Goal: Task Accomplishment & Management: Use online tool/utility

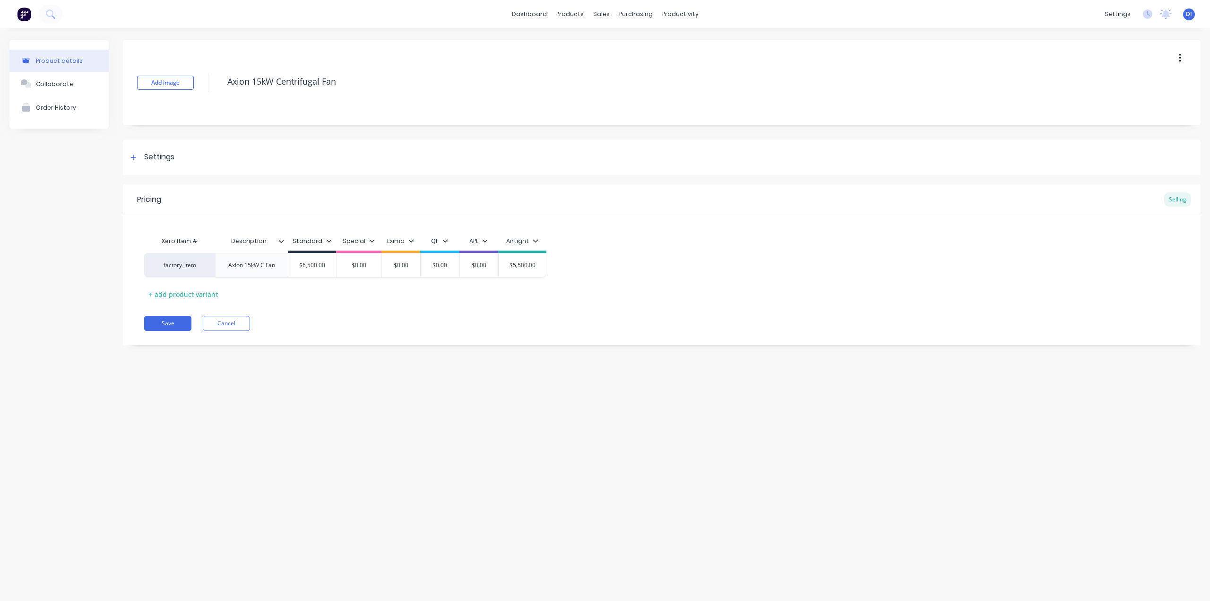
click at [23, 11] on img at bounding box center [24, 14] width 14 height 14
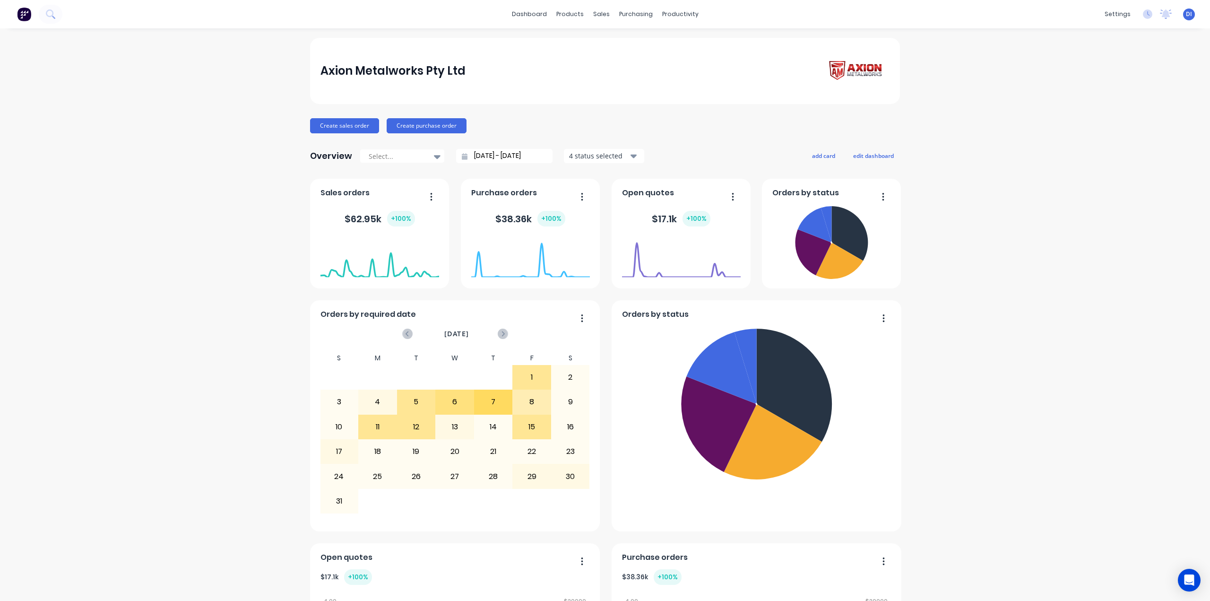
click at [221, 124] on div "Axion Metalworks Pty Ltd Create sales order Create purchase order Overview Sele…" at bounding box center [605, 527] width 1210 height 979
click at [532, 52] on div "Axion Metalworks Pty Ltd" at bounding box center [605, 71] width 590 height 66
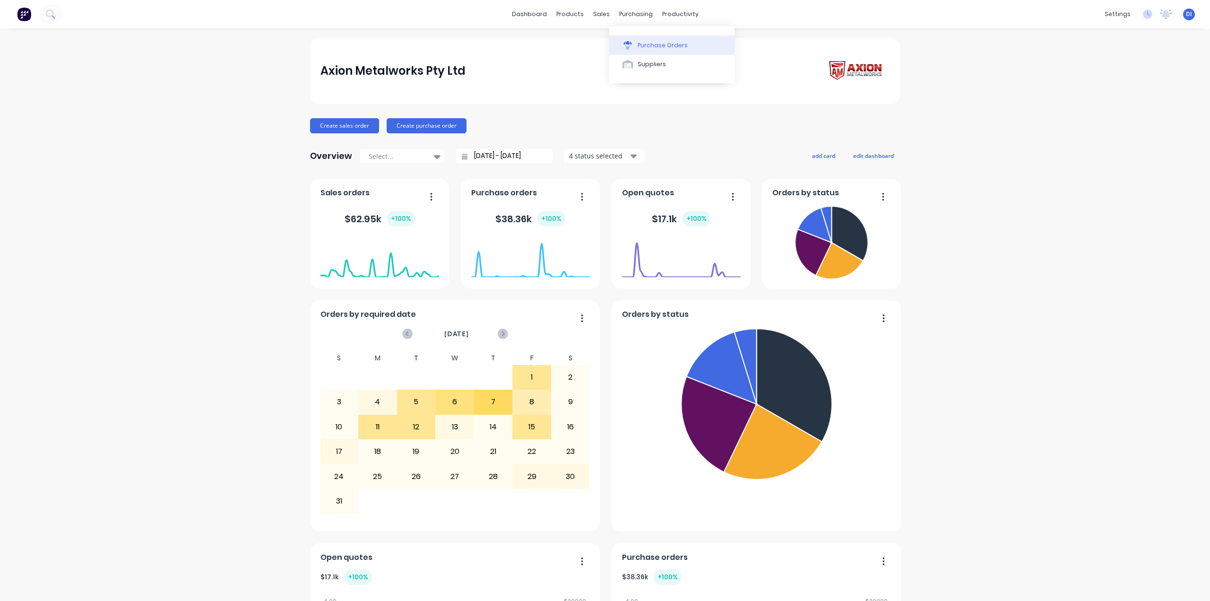
click at [654, 50] on button "Purchase Orders" at bounding box center [671, 44] width 125 height 19
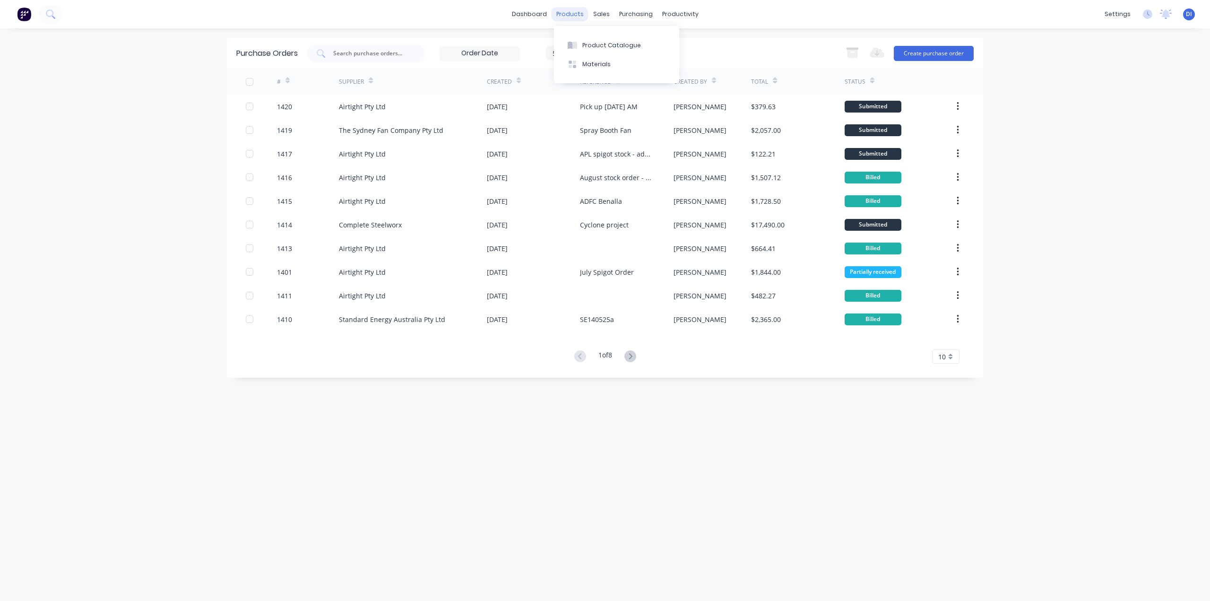
click at [569, 15] on div "products" at bounding box center [569, 14] width 37 height 14
click at [595, 44] on div "Product Catalogue" at bounding box center [611, 45] width 59 height 9
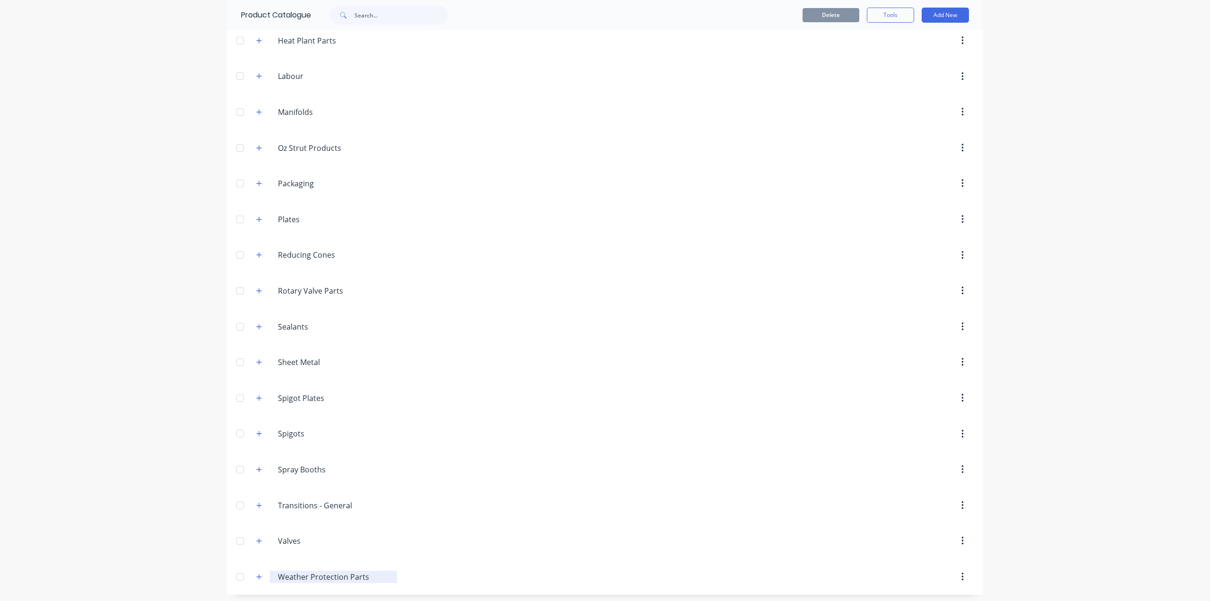
scroll to position [1044, 0]
drag, startPoint x: 257, startPoint y: 573, endPoint x: 294, endPoint y: 551, distance: 43.4
click at [258, 571] on icon "button" at bounding box center [259, 573] width 6 height 7
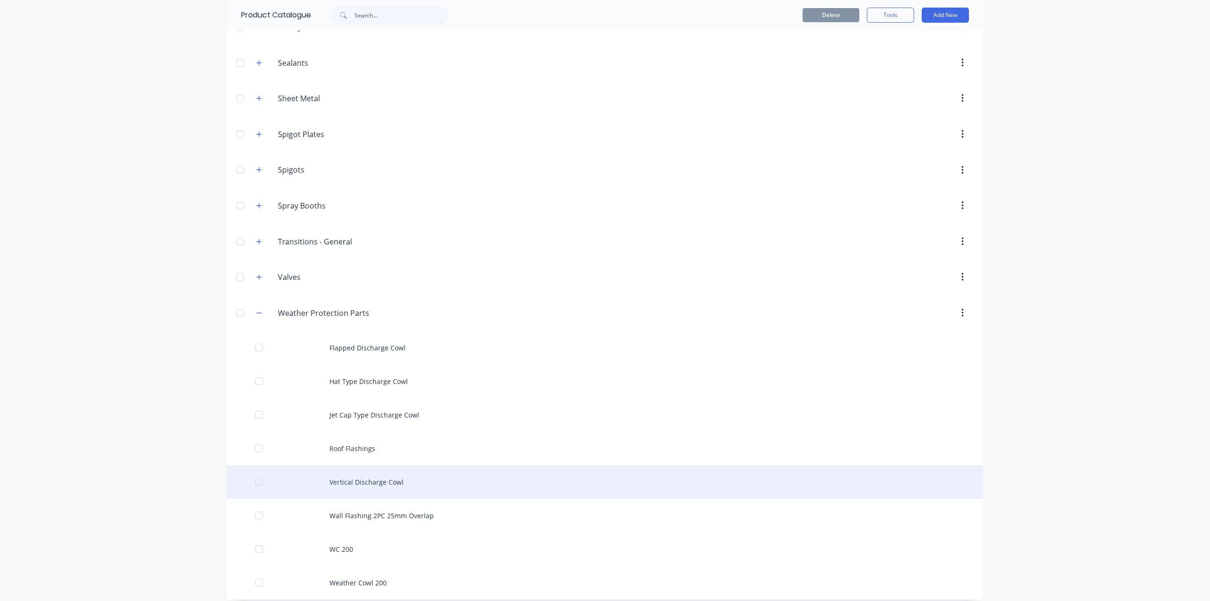
scroll to position [1312, 0]
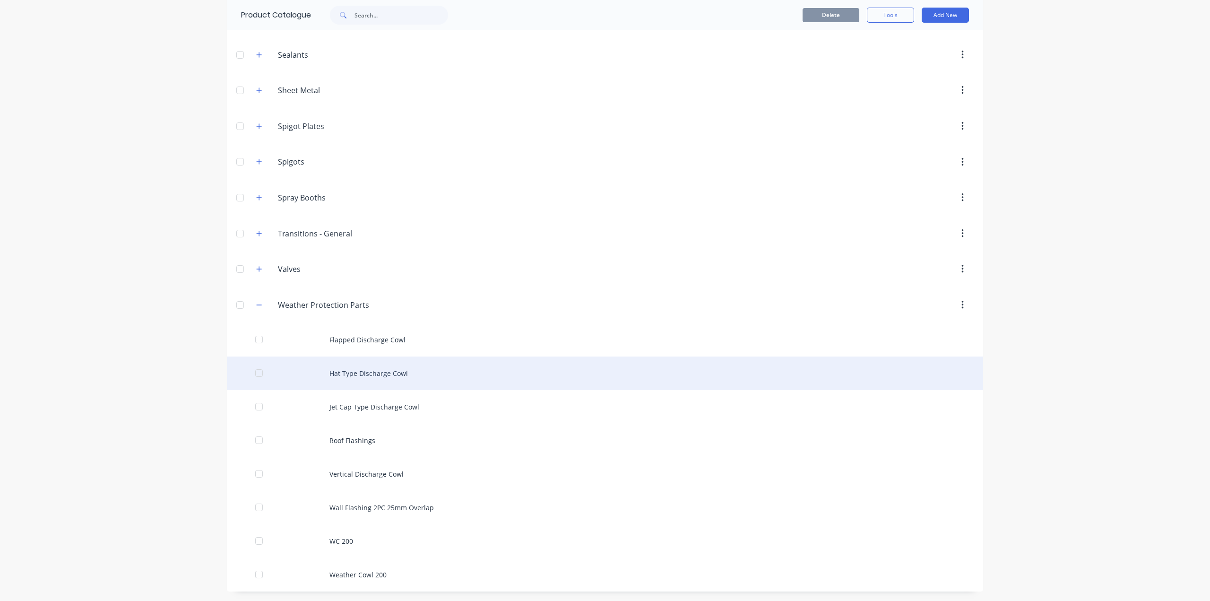
click at [409, 374] on div "Hat Type Discharge Cowl" at bounding box center [605, 373] width 756 height 34
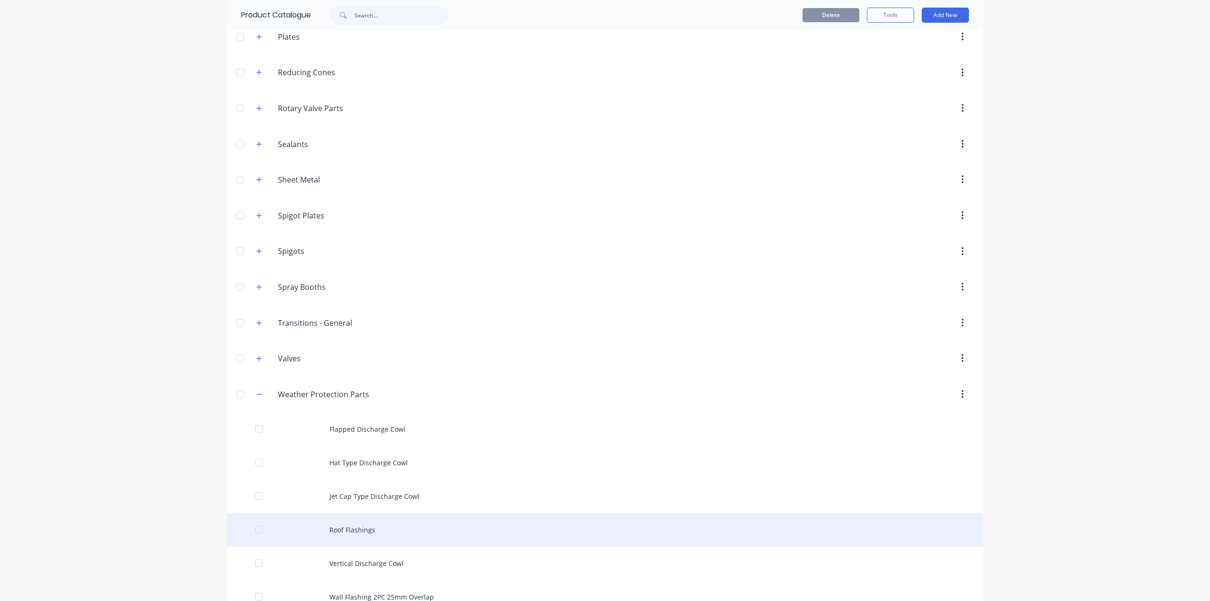
scroll to position [1312, 0]
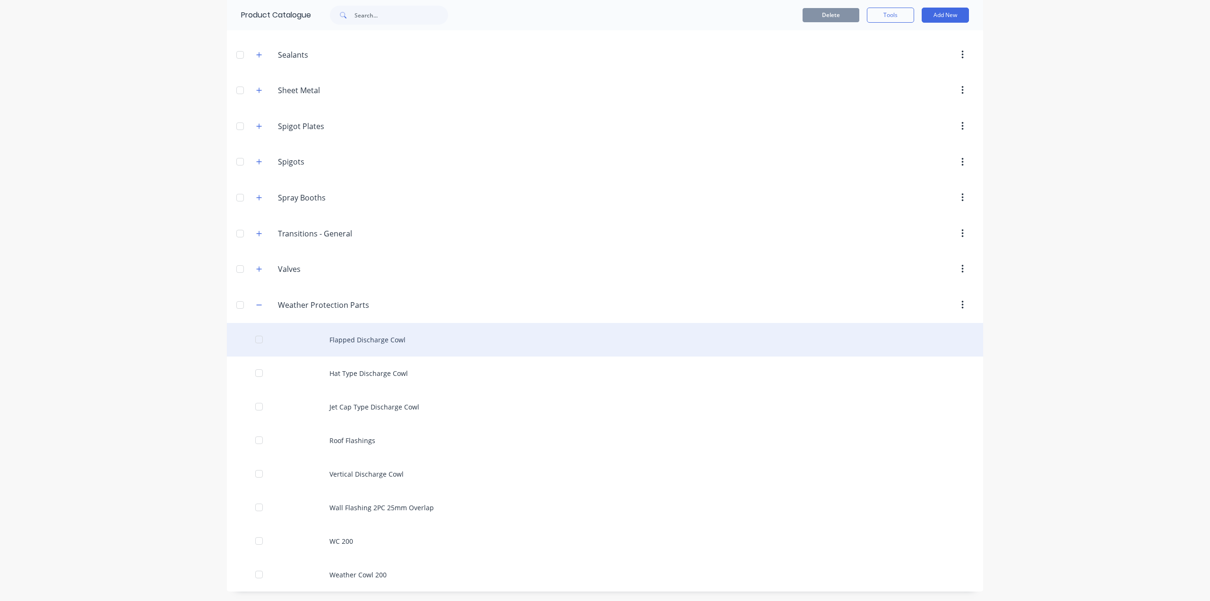
click at [398, 336] on div "Flapped Discharge Cowl" at bounding box center [605, 340] width 756 height 34
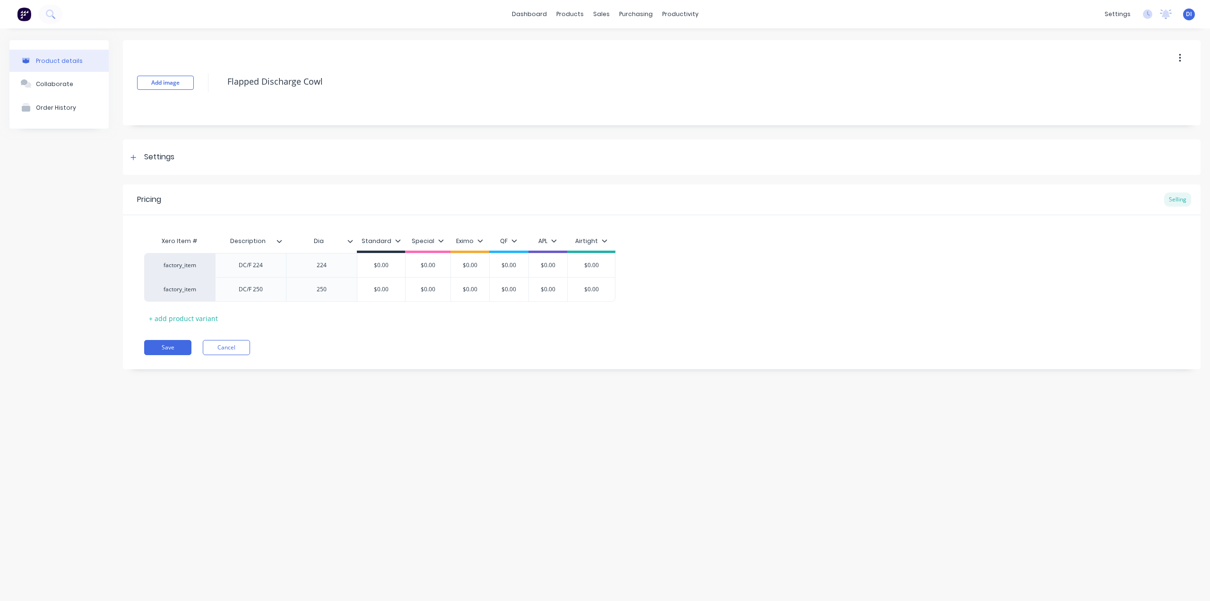
click at [335, 342] on div "Save Cancel" at bounding box center [672, 347] width 1056 height 15
click at [674, 372] on div "Add image Flapped Discharge Cowl Settings Product Options I buy this item I sel…" at bounding box center [661, 211] width 1077 height 343
click at [947, 239] on div "Xero Item # Description Dia Standard Special Eximo QF APL Airtight factory_item…" at bounding box center [661, 279] width 1035 height 94
click at [186, 317] on div "+ add product variant" at bounding box center [183, 318] width 78 height 15
click at [266, 313] on div at bounding box center [250, 313] width 47 height 12
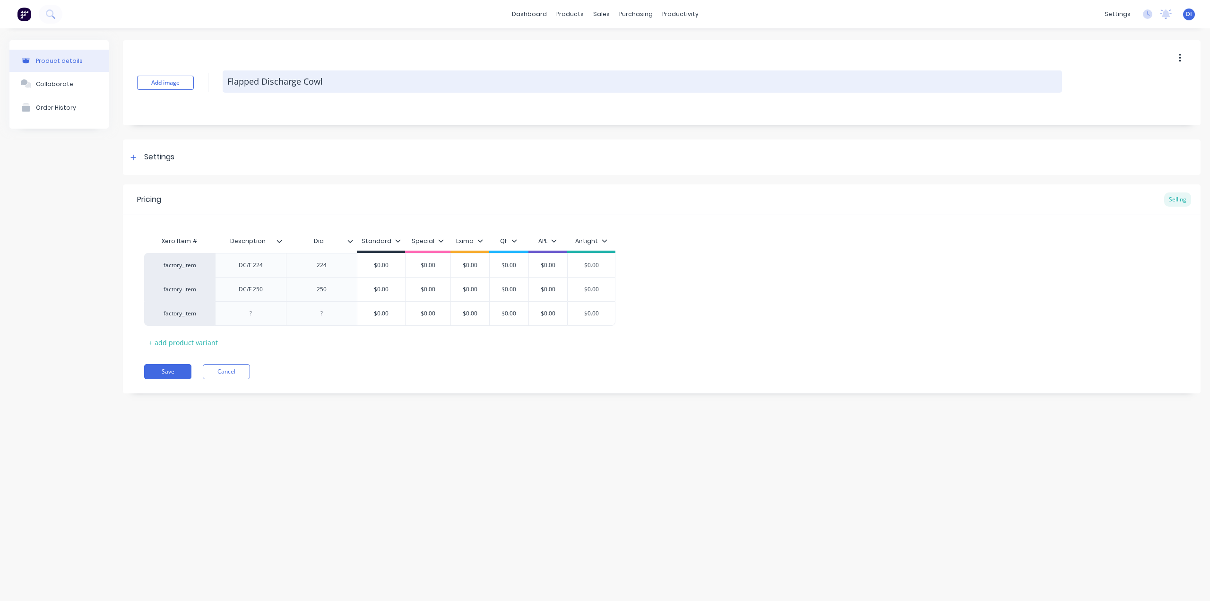
click at [245, 82] on textarea "Flapped Discharge Cowl" at bounding box center [642, 81] width 839 height 22
click at [302, 81] on textarea "Discharge Cowl" at bounding box center [642, 81] width 839 height 22
click at [316, 84] on textarea "Discharge Cowl" at bounding box center [642, 81] width 839 height 22
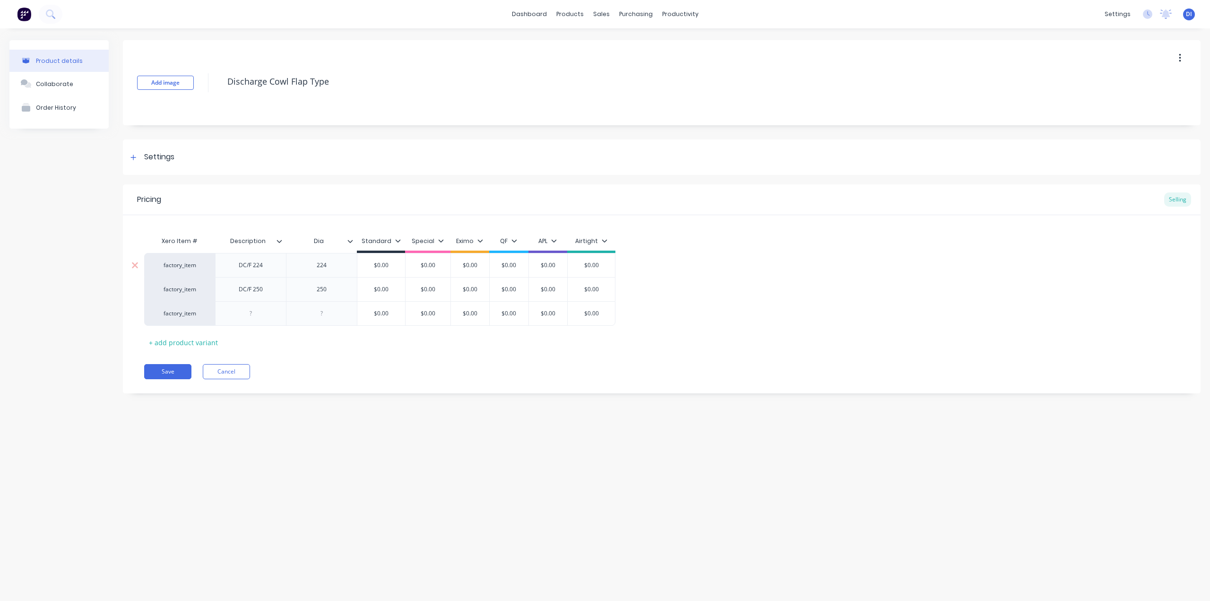
type textarea "Discharge Cowl Flap Type"
click at [247, 266] on div "DC/F 224" at bounding box center [250, 265] width 47 height 12
click at [249, 266] on div "DC/F 224" at bounding box center [250, 265] width 47 height 12
click at [243, 266] on div "DCF 224" at bounding box center [250, 265] width 47 height 12
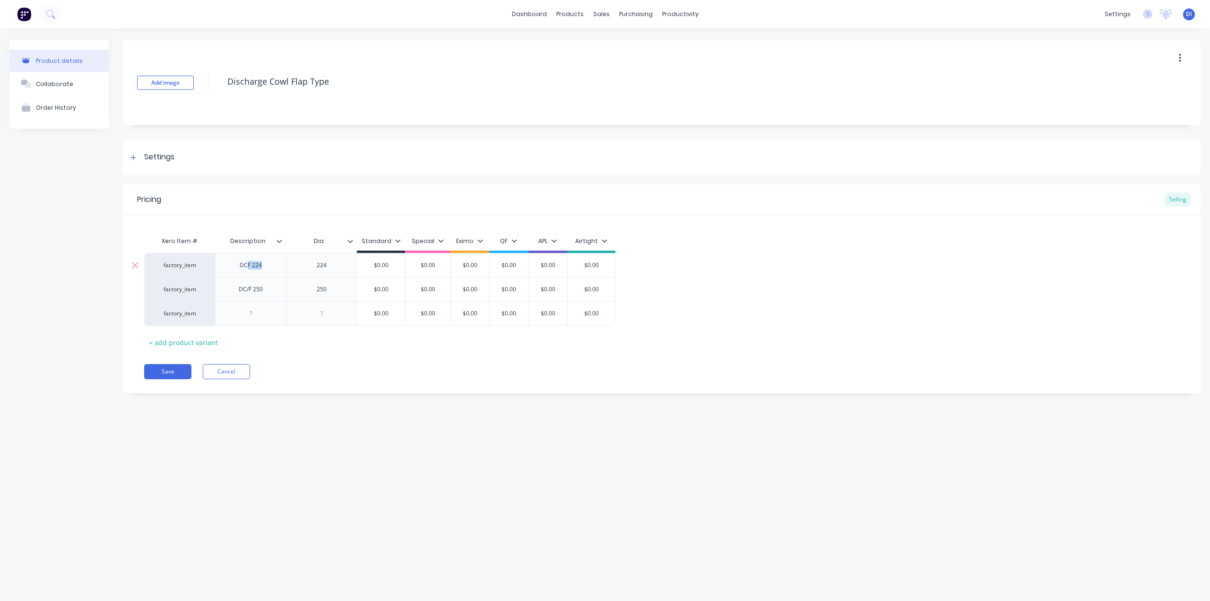
drag, startPoint x: 246, startPoint y: 267, endPoint x: 266, endPoint y: 269, distance: 20.0
click at [266, 269] on div "DCF 224" at bounding box center [250, 265] width 47 height 12
click at [267, 269] on div "DCF 224" at bounding box center [250, 265] width 47 height 12
drag, startPoint x: 267, startPoint y: 270, endPoint x: 240, endPoint y: 269, distance: 27.4
click at [240, 269] on div "DCF 224" at bounding box center [250, 265] width 47 height 12
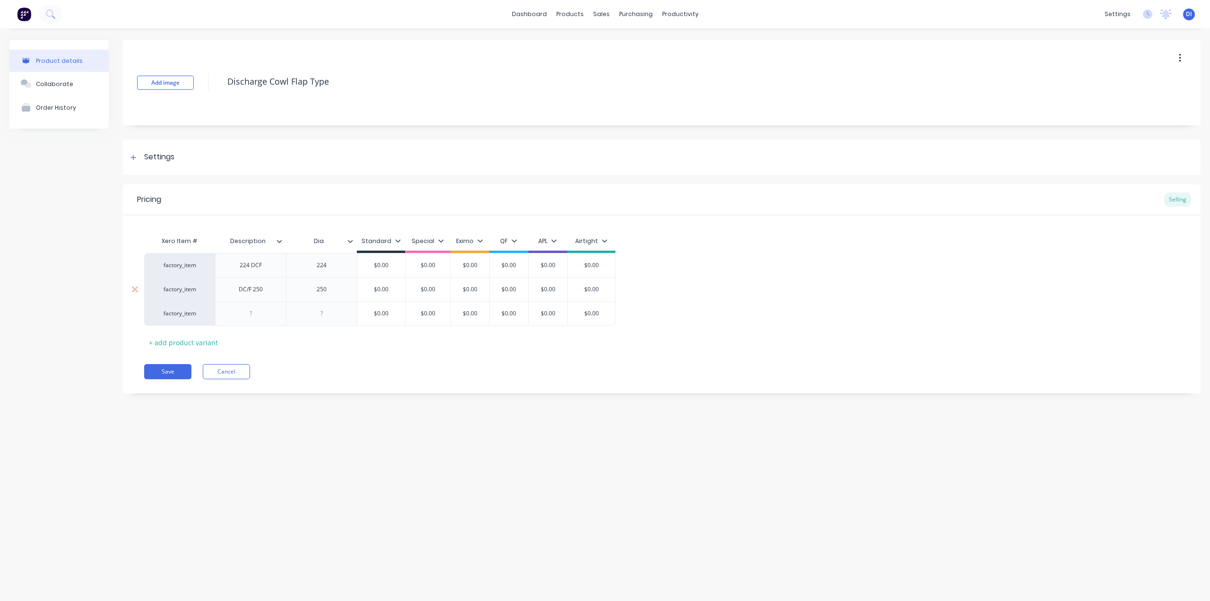
click at [254, 289] on div "DC/F 250" at bounding box center [250, 289] width 47 height 12
click at [260, 317] on div at bounding box center [250, 313] width 47 height 12
click at [320, 314] on div at bounding box center [321, 313] width 47 height 12
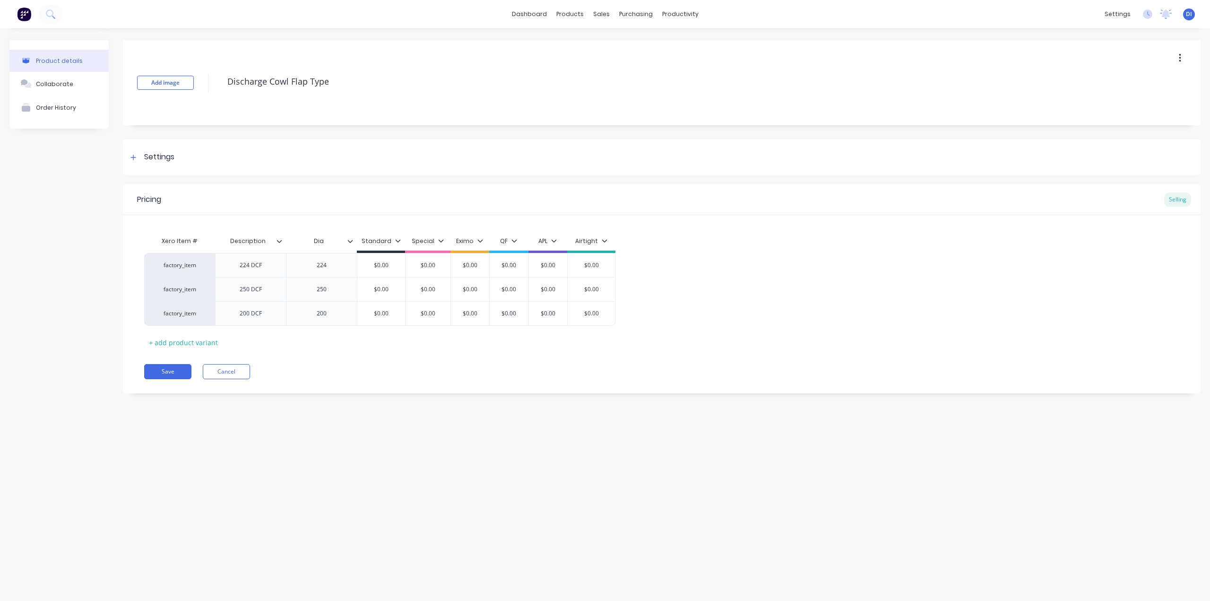
click at [707, 326] on div "Xero Item # Description Dia Standard Special Eximo QF APL Airtight factory_item…" at bounding box center [661, 291] width 1035 height 118
click at [686, 276] on div "factory_item 224 DCF 224 $0.00 $0.00 $0.00 $0.00 $0.00 $0.00 factory_item 250 D…" at bounding box center [661, 289] width 1035 height 73
click at [585, 308] on div "$0.00" at bounding box center [591, 313] width 47 height 24
click at [589, 310] on input "$0.00" at bounding box center [591, 313] width 47 height 9
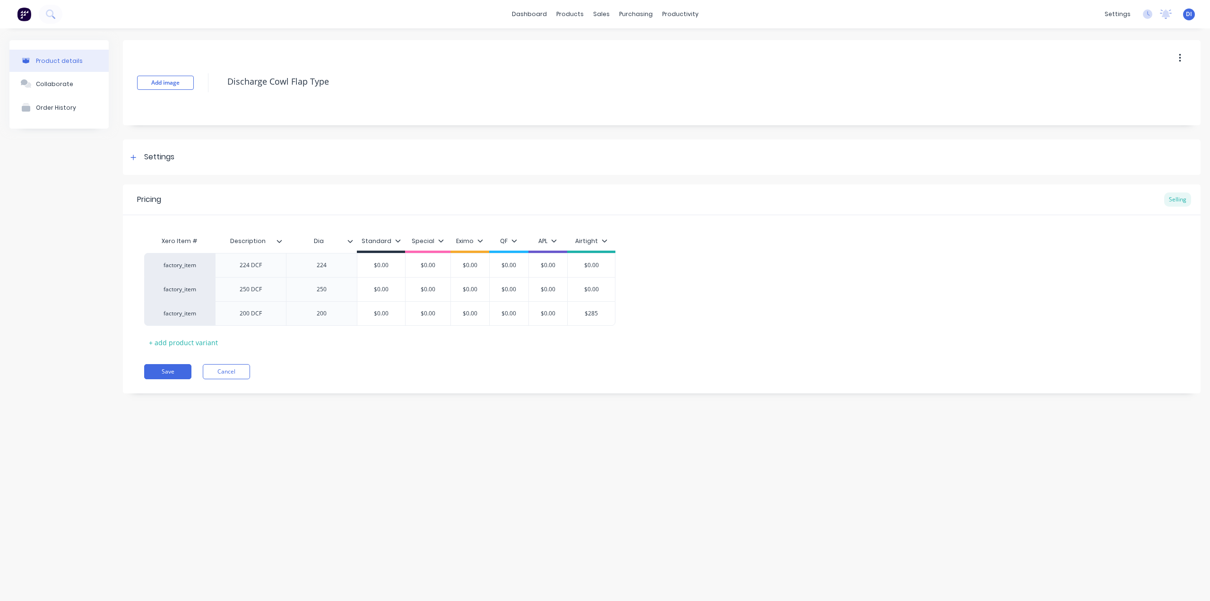
type input "$285"
click at [689, 333] on div "Xero Item # Description Dia Standard Special Eximo QF APL Airtight factory_item…" at bounding box center [661, 291] width 1035 height 118
drag, startPoint x: 210, startPoint y: 286, endPoint x: 216, endPoint y: 263, distance: 23.4
click at [216, 263] on div "factory_item 224 DCF 224 $0.00 $0.00 $0.00 $0.00 $0.00 $0.00 factory_item 250 D…" at bounding box center [661, 289] width 1035 height 72
click at [299, 380] on div "Pricing Selling Xero Item # Description Dia Standard Special Eximo QF APL Airti…" at bounding box center [661, 288] width 1077 height 209
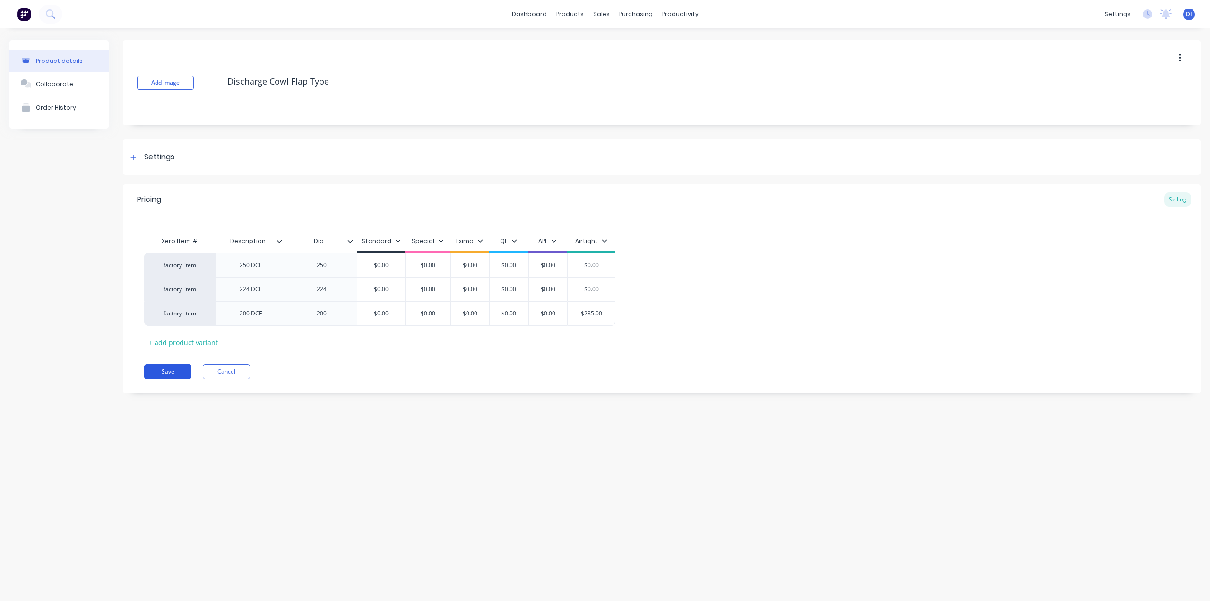
click at [163, 368] on button "Save" at bounding box center [167, 371] width 47 height 15
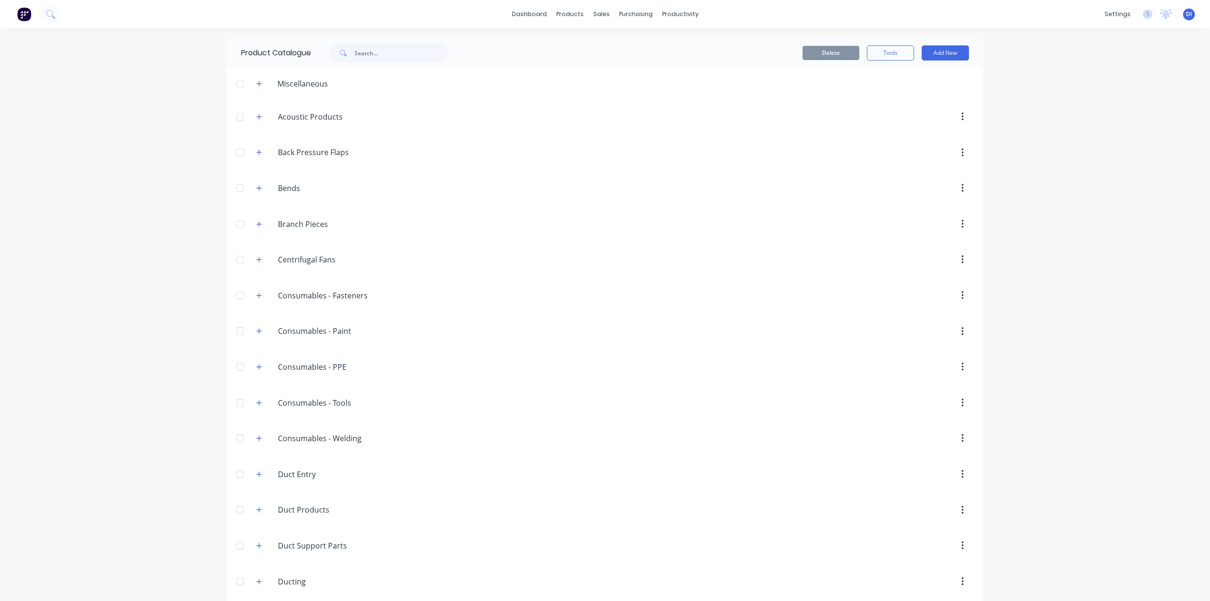
drag, startPoint x: 141, startPoint y: 66, endPoint x: 90, endPoint y: 3, distance: 81.3
click at [141, 66] on div "dashboard products sales purchasing productivity dashboard products Product Cat…" at bounding box center [605, 300] width 1210 height 601
click at [1073, 76] on div "dashboard products sales purchasing productivity dashboard products Product Cat…" at bounding box center [605, 300] width 1210 height 601
drag, startPoint x: 1068, startPoint y: 68, endPoint x: 1053, endPoint y: 24, distance: 46.5
click at [1067, 60] on div "dashboard products sales purchasing productivity dashboard products Product Cat…" at bounding box center [605, 300] width 1210 height 601
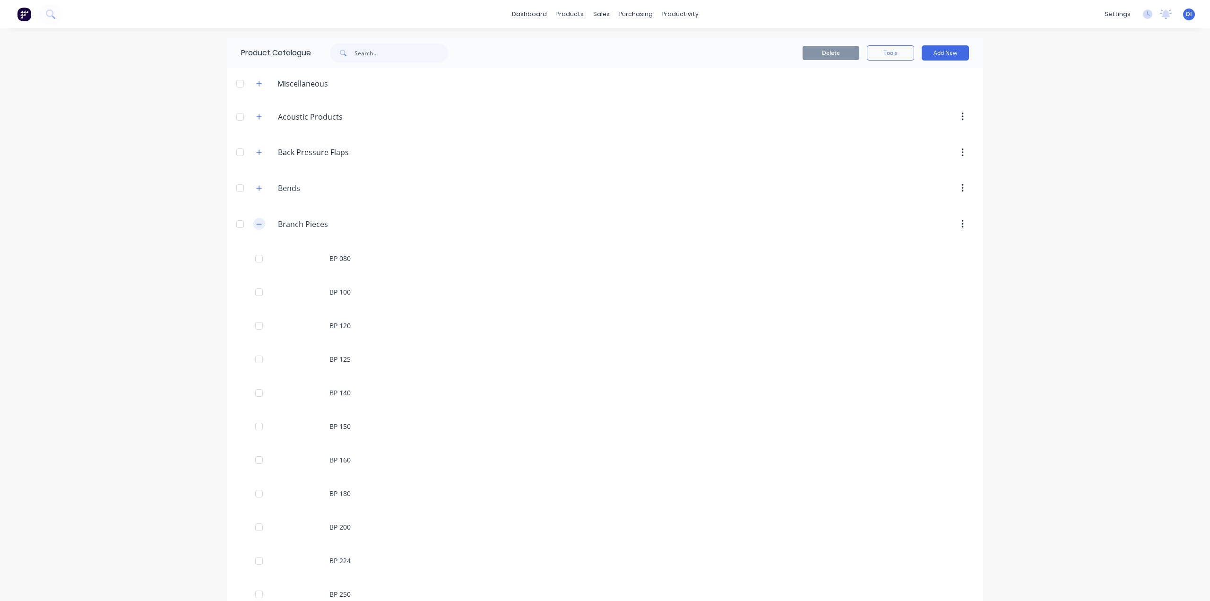
click at [253, 223] on button "button" at bounding box center [259, 224] width 12 height 12
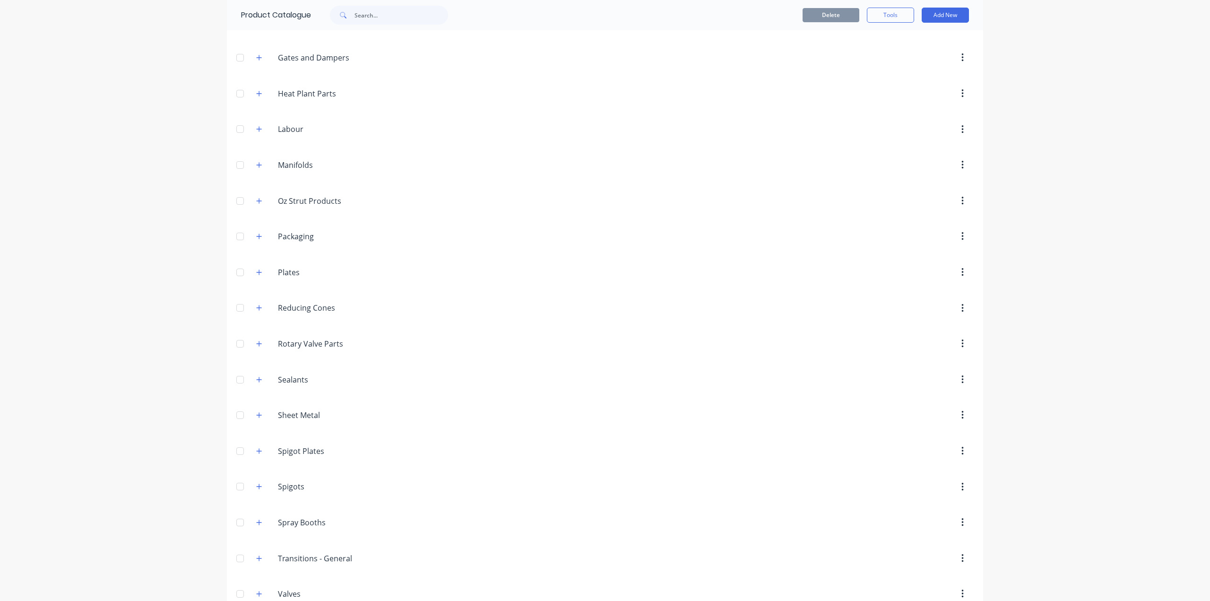
scroll to position [1044, 0]
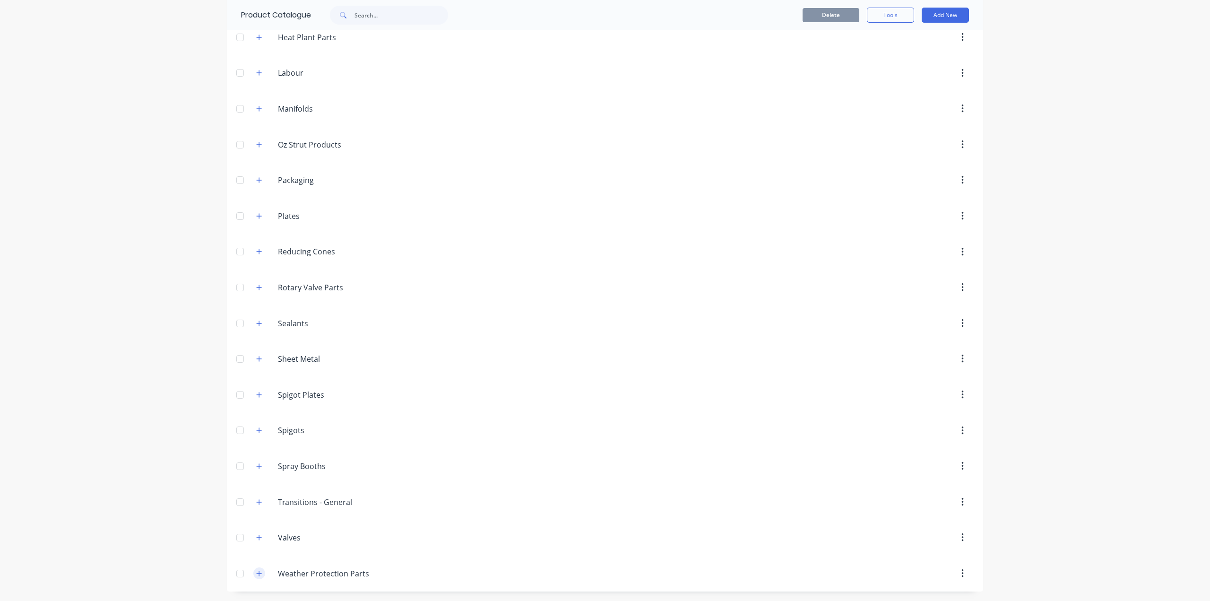
click at [256, 571] on icon "button" at bounding box center [259, 573] width 6 height 7
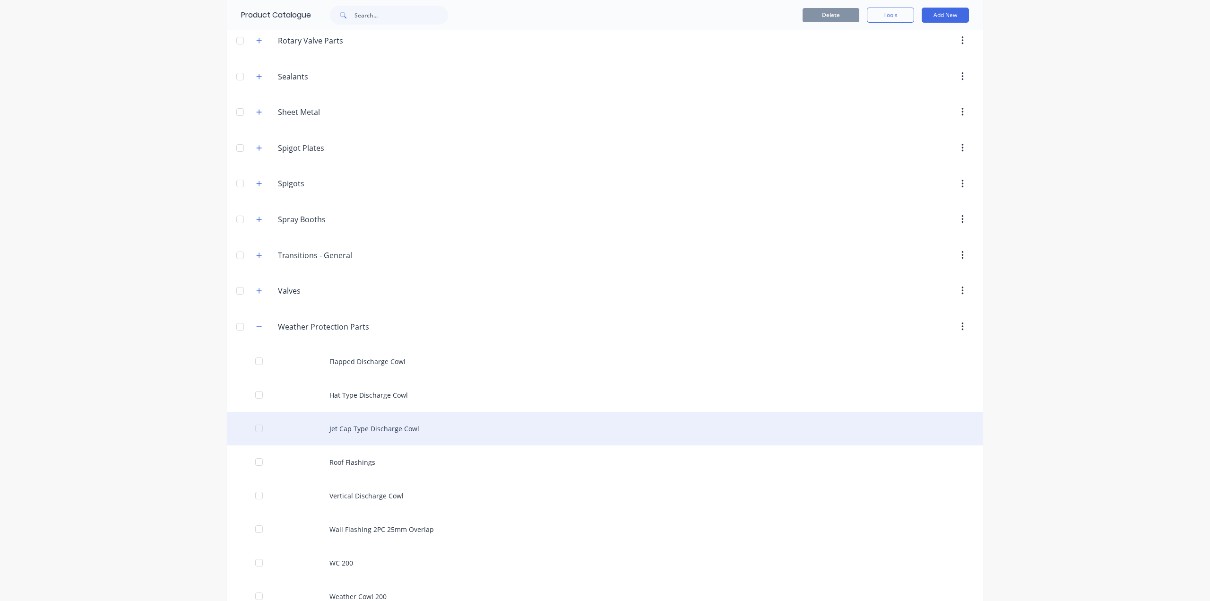
scroll to position [1312, 0]
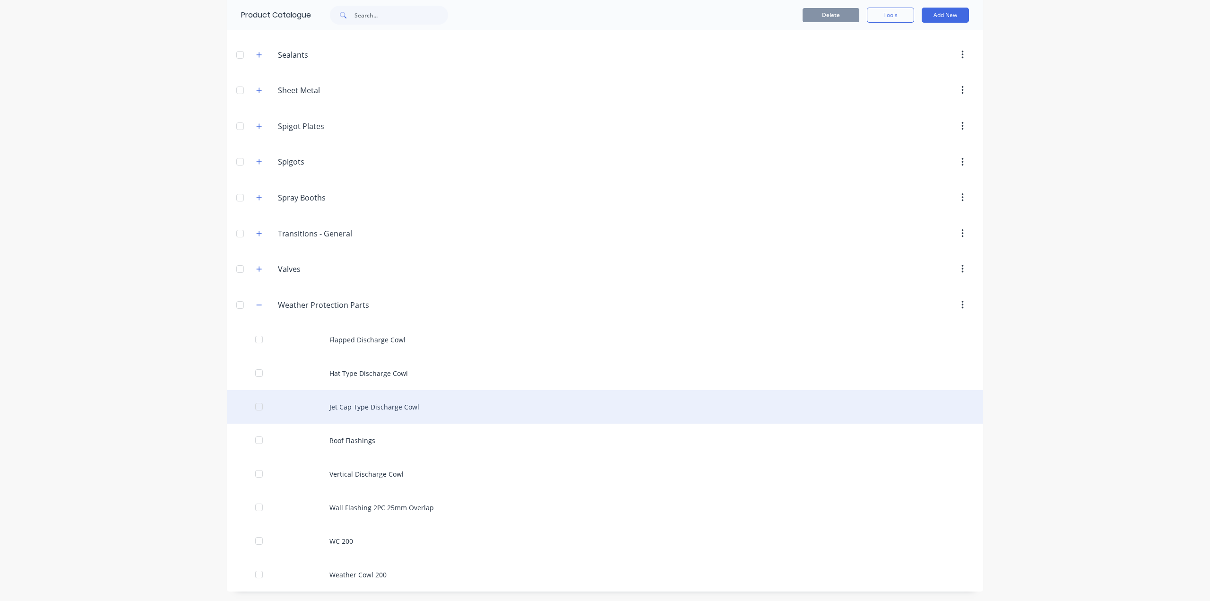
click at [448, 406] on div "Jet Cap Type Discharge Cowl" at bounding box center [605, 407] width 756 height 34
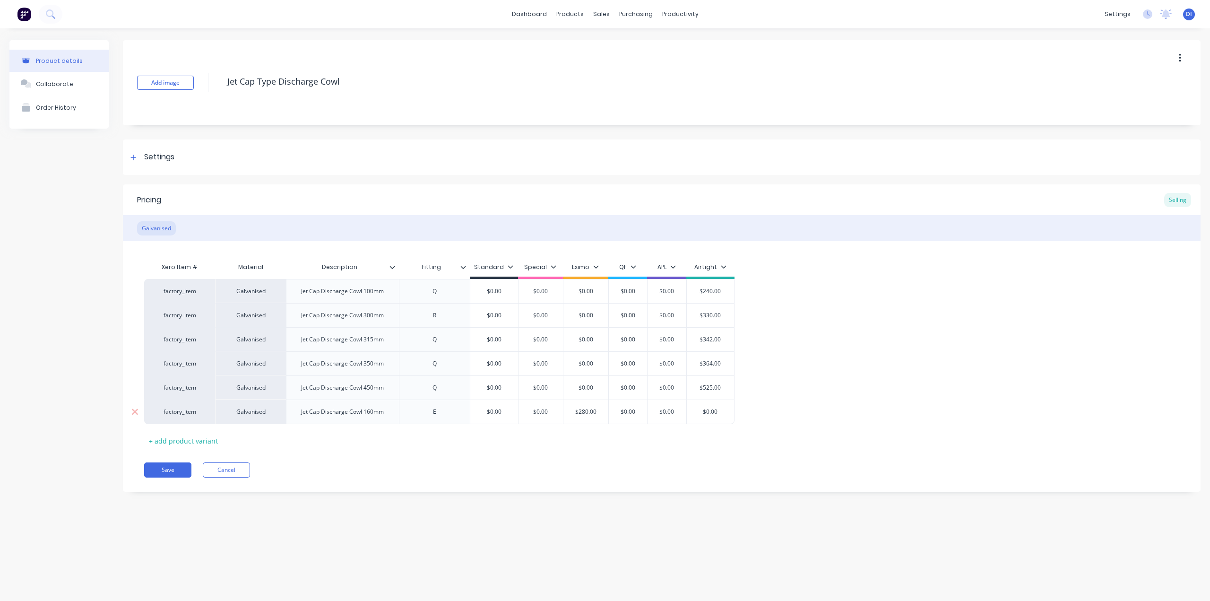
click at [199, 413] on div "factory_item" at bounding box center [180, 411] width 52 height 9
drag, startPoint x: 217, startPoint y: 412, endPoint x: 214, endPoint y: 310, distance: 102.1
click at [214, 310] on div "factory_item Galvanised Jet Cap Discharge Cowl 100mm Q $0.00 $0.00 $0.00 $0.00 …" at bounding box center [661, 351] width 1035 height 145
drag, startPoint x: 265, startPoint y: 364, endPoint x: 269, endPoint y: 338, distance: 26.3
click at [269, 338] on div "factory_item Galvanised Jet Cap Discharge Cowl 100mm Q $0.00 $0.00 $0.00 $0.00 …" at bounding box center [661, 351] width 1035 height 145
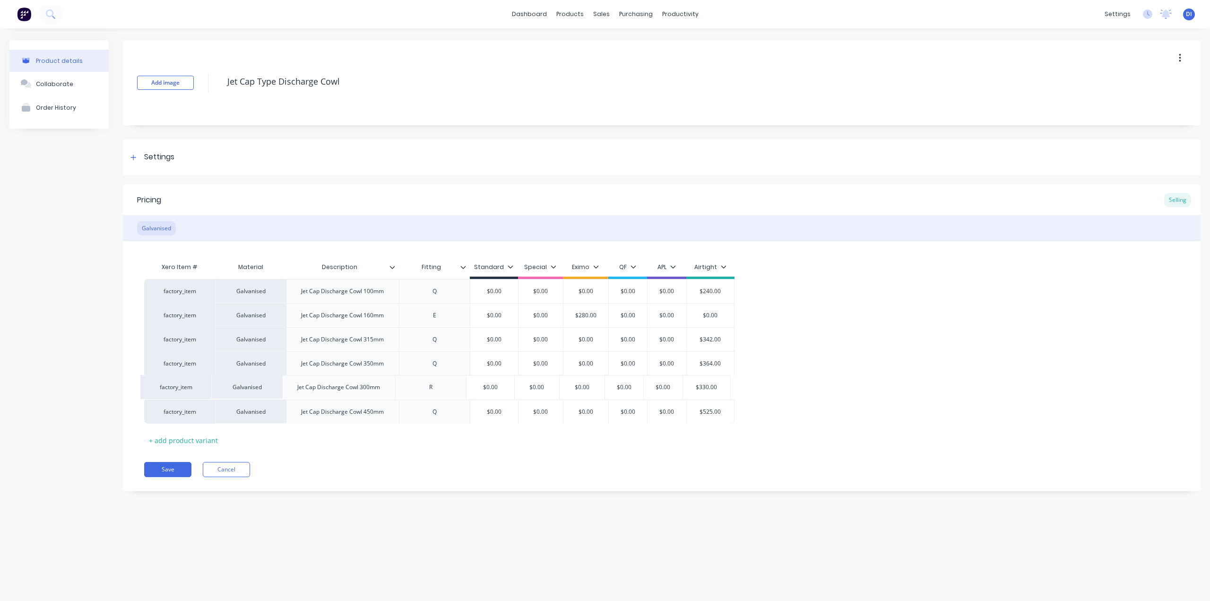
drag, startPoint x: 263, startPoint y: 363, endPoint x: 259, endPoint y: 390, distance: 27.7
click at [259, 390] on div "factory_item Galvanised Jet Cap Discharge Cowl 100mm Q $0.00 $0.00 $0.00 $0.00 …" at bounding box center [661, 351] width 1035 height 145
drag, startPoint x: 264, startPoint y: 417, endPoint x: 262, endPoint y: 407, distance: 10.1
click at [262, 407] on div "factory_item Galvanised Jet Cap Discharge Cowl 100mm Q $0.00 $0.00 $0.00 $0.00 …" at bounding box center [661, 351] width 1035 height 145
drag, startPoint x: 254, startPoint y: 292, endPoint x: 272, endPoint y: 418, distance: 127.4
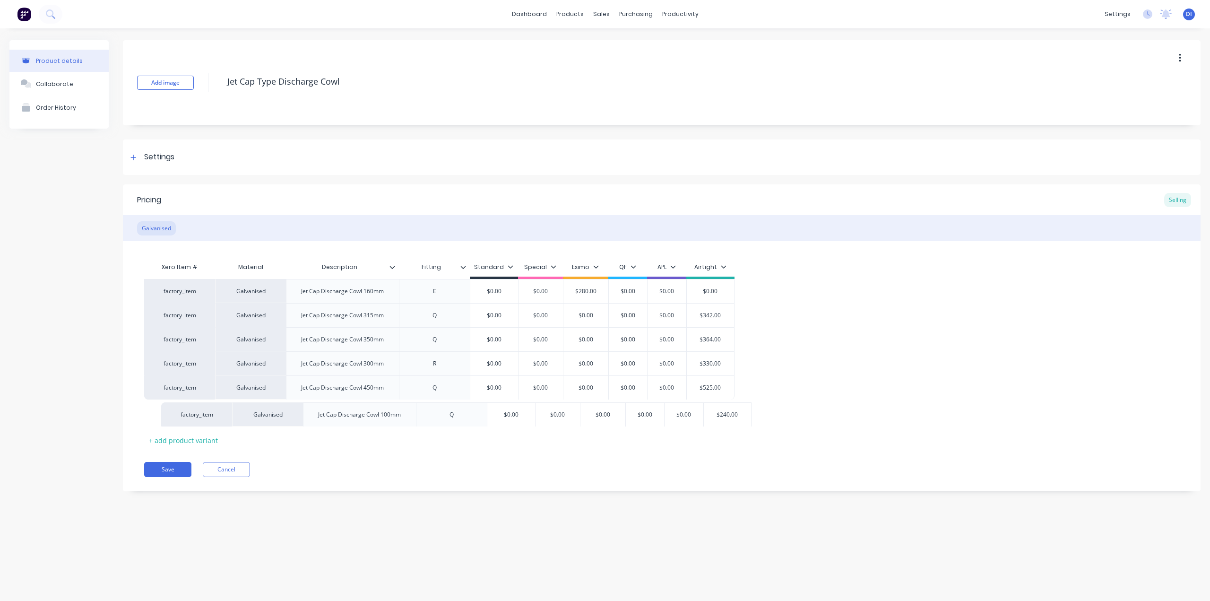
click at [272, 418] on div "factory_item Galvanised Jet Cap Discharge Cowl 100mm Q $0.00 $0.00 $0.00 $0.00 …" at bounding box center [661, 351] width 1035 height 145
drag, startPoint x: 259, startPoint y: 296, endPoint x: 257, endPoint y: 388, distance: 92.7
click at [257, 388] on div "factory_item Galvanised Jet Cap Discharge Cowl 160mm E $0.00 $0.00 $280.00 $0.0…" at bounding box center [661, 351] width 1035 height 145
drag, startPoint x: 262, startPoint y: 361, endPoint x: 260, endPoint y: 291, distance: 70.4
click at [260, 292] on div "factory_item Galvanised Jet Cap Discharge Cowl 315mm Q $0.00 $0.00 $0.00 $0.00 …" at bounding box center [661, 351] width 1035 height 145
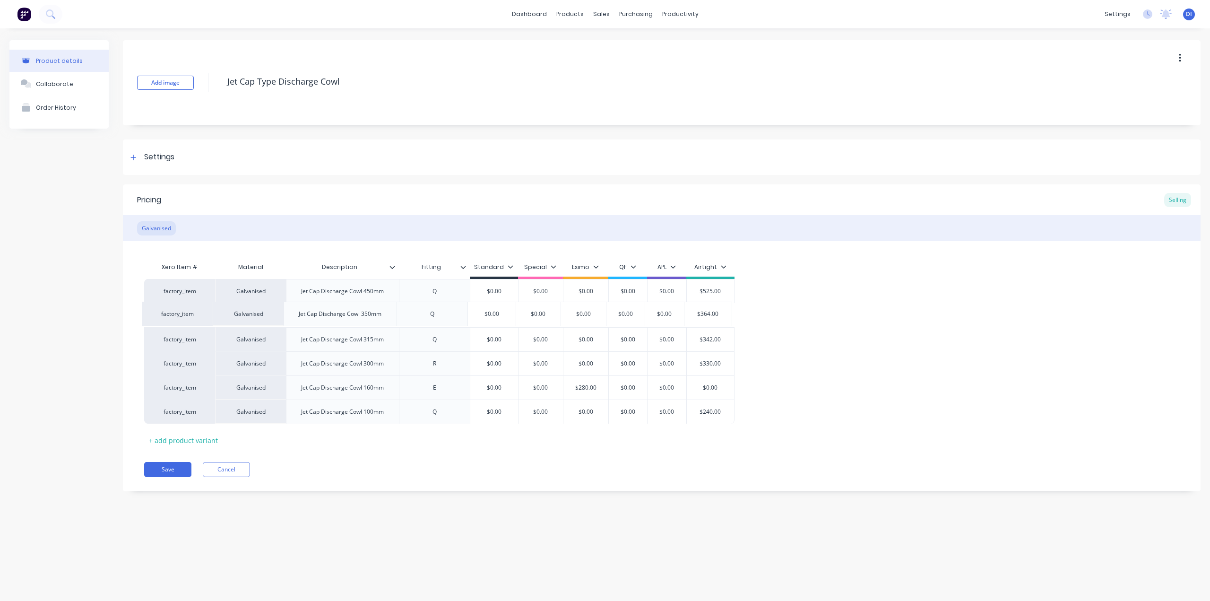
drag, startPoint x: 258, startPoint y: 345, endPoint x: 257, endPoint y: 317, distance: 28.4
click at [257, 317] on div "factory_item Galvanised Jet Cap Discharge Cowl 450mm Q $0.00 $0.00 $0.00 $0.00 …" at bounding box center [661, 351] width 1035 height 145
type textarea "x"
